Goal: Information Seeking & Learning: Learn about a topic

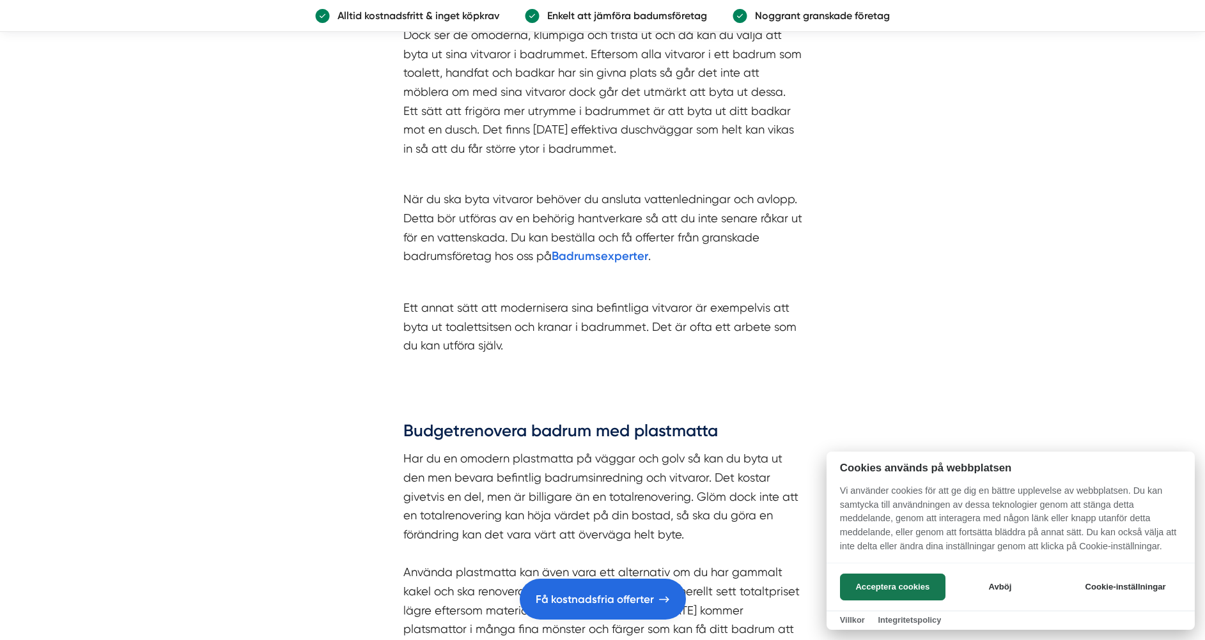
scroll to position [3348, 0]
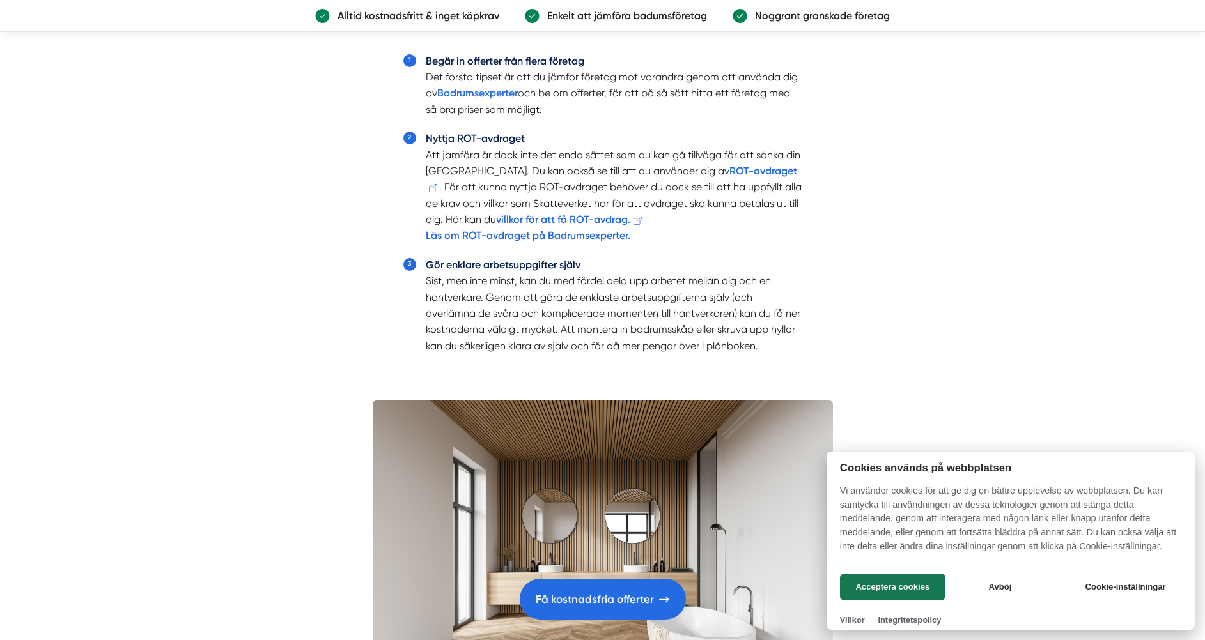
scroll to position [3016, 0]
click at [535, 217] on div at bounding box center [602, 320] width 1205 height 640
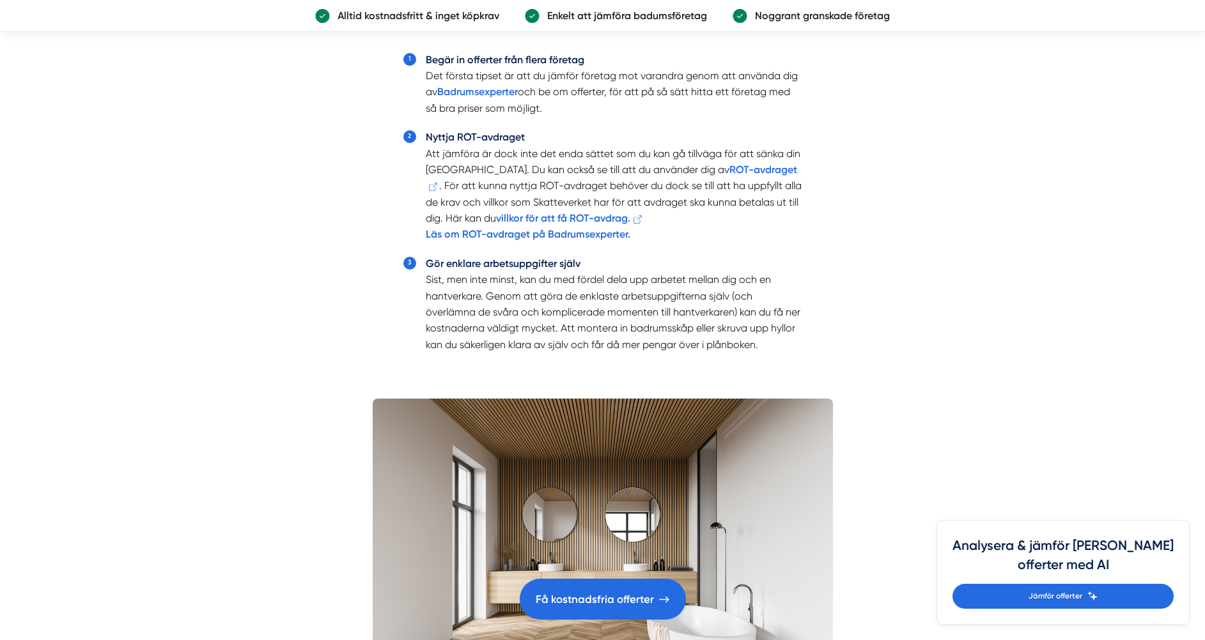
click at [633, 222] on icon at bounding box center [638, 220] width 10 height 10
